Goal: Transaction & Acquisition: Purchase product/service

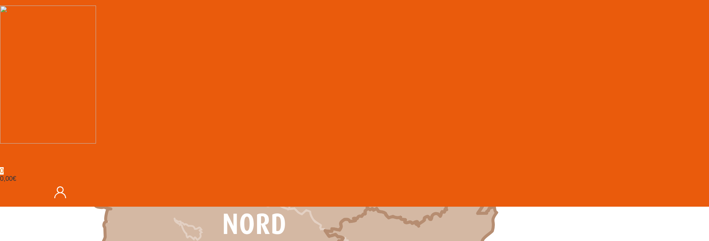
scroll to position [483, 0]
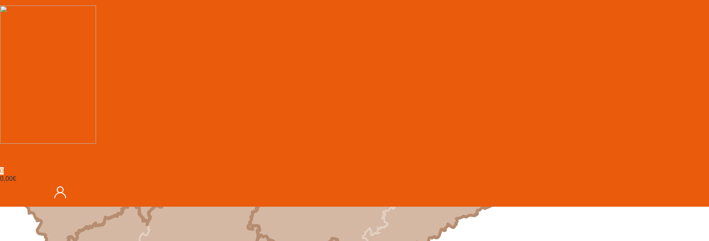
scroll to position [611, 0]
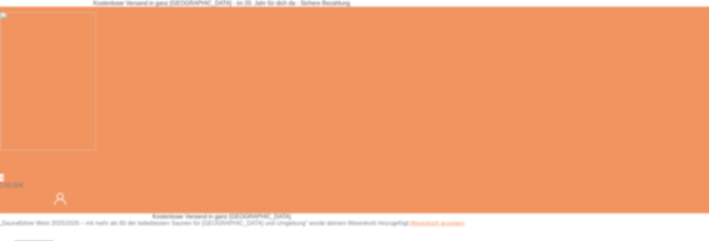
click at [4, 174] on span at bounding box center [4, 177] width 0 height 7
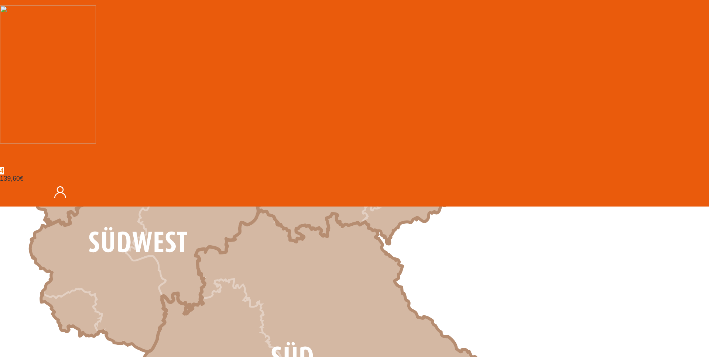
scroll to position [638, 0]
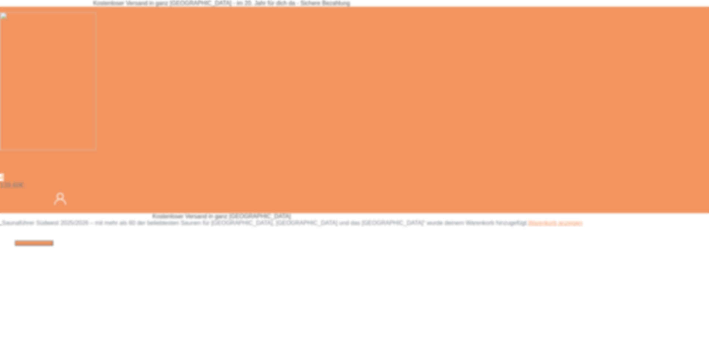
type input "*"
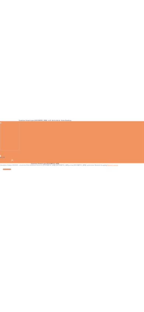
scroll to position [130, 0]
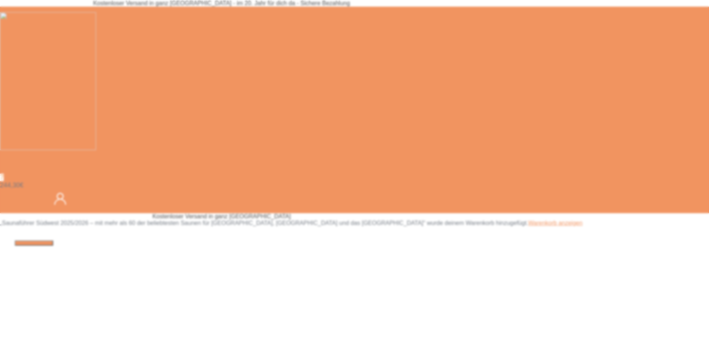
click at [4, 174] on span at bounding box center [4, 177] width 0 height 7
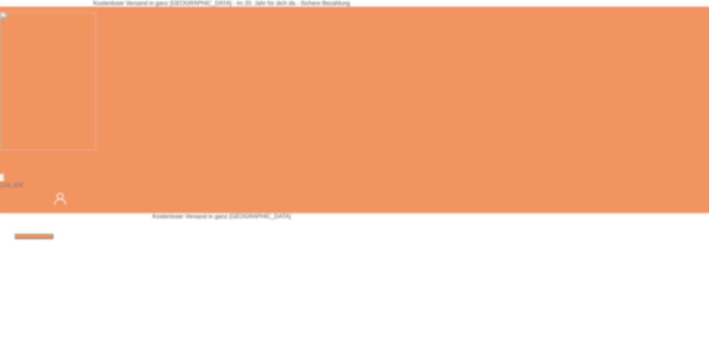
click at [4, 174] on span at bounding box center [4, 177] width 0 height 7
click at [130, 174] on div "7 244,30 €" at bounding box center [65, 191] width 130 height 34
click at [4, 174] on span at bounding box center [4, 177] width 0 height 7
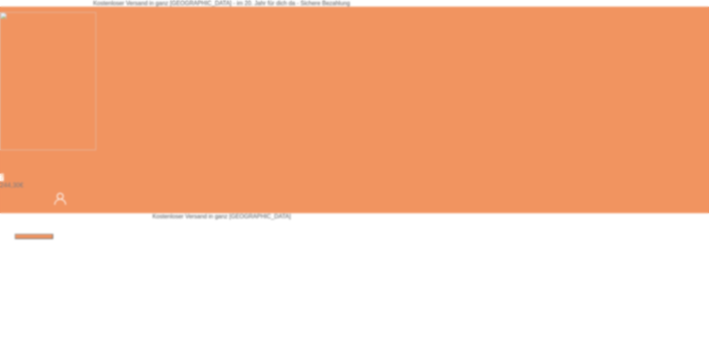
drag, startPoint x: 184, startPoint y: 47, endPoint x: 189, endPoint y: 42, distance: 6.5
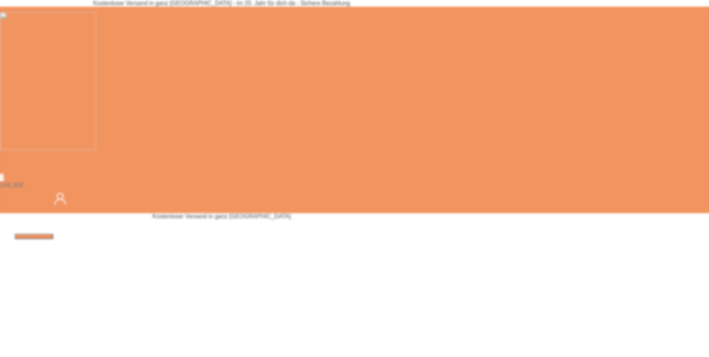
click at [96, 47] on img at bounding box center [48, 81] width 96 height 138
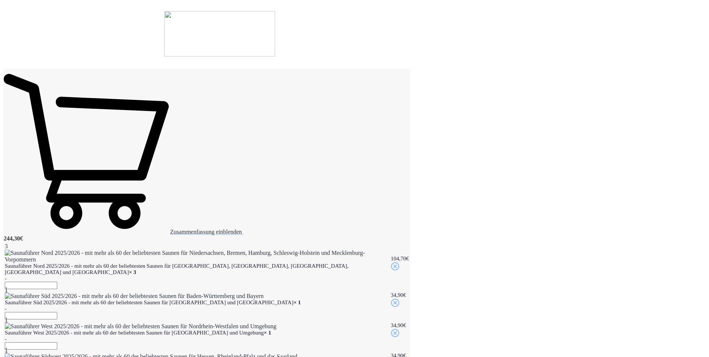
click at [275, 41] on img at bounding box center [219, 33] width 111 height 45
click at [275, 34] on img at bounding box center [219, 33] width 111 height 45
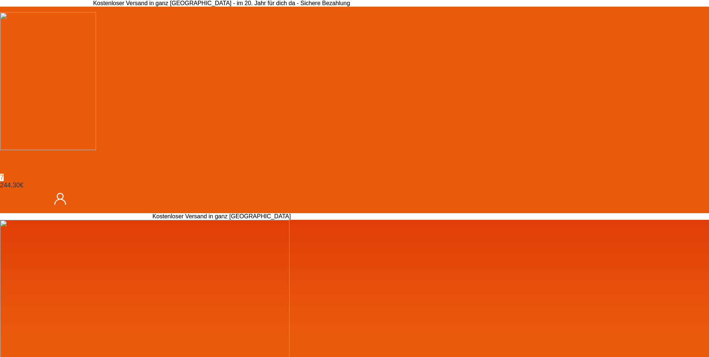
click at [4, 174] on span at bounding box center [4, 177] width 0 height 7
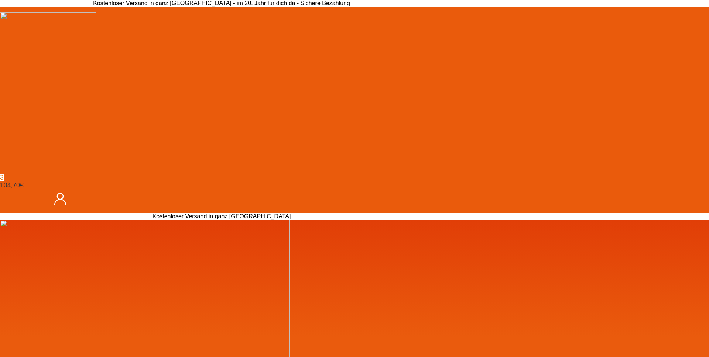
click at [4, 174] on span at bounding box center [4, 177] width 0 height 7
